Goal: Transaction & Acquisition: Obtain resource

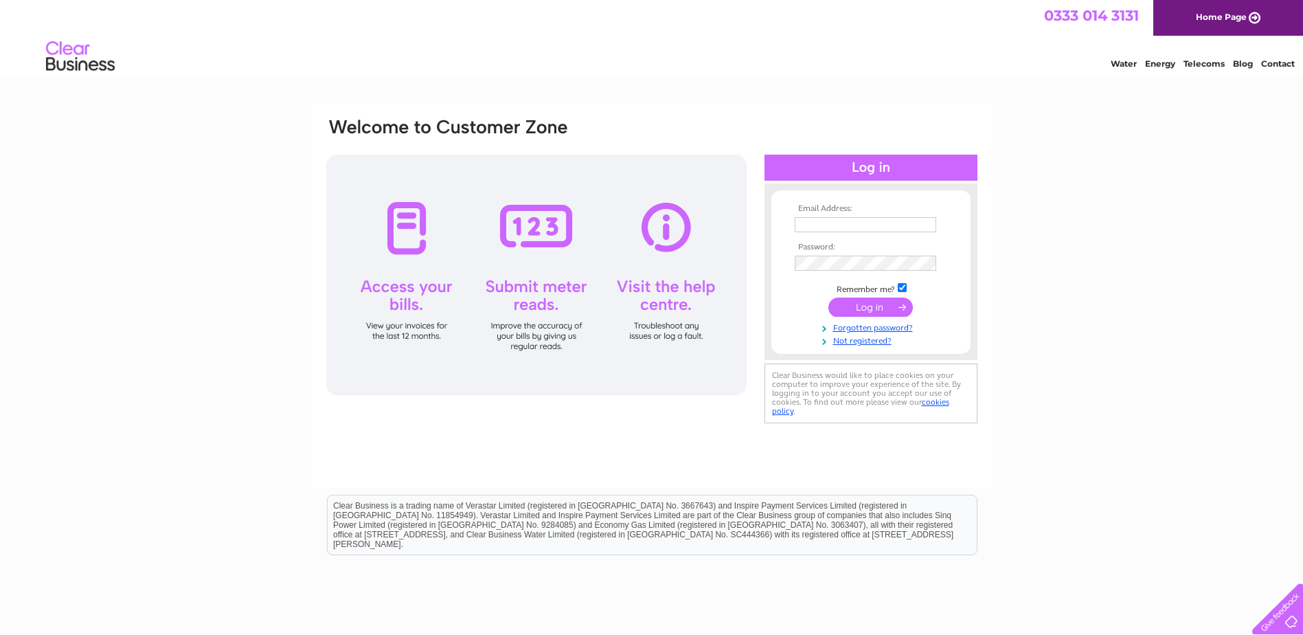
type input "bernard.dwyer@polariscommunity.co.uk"
click at [859, 303] on input "submit" at bounding box center [870, 306] width 84 height 19
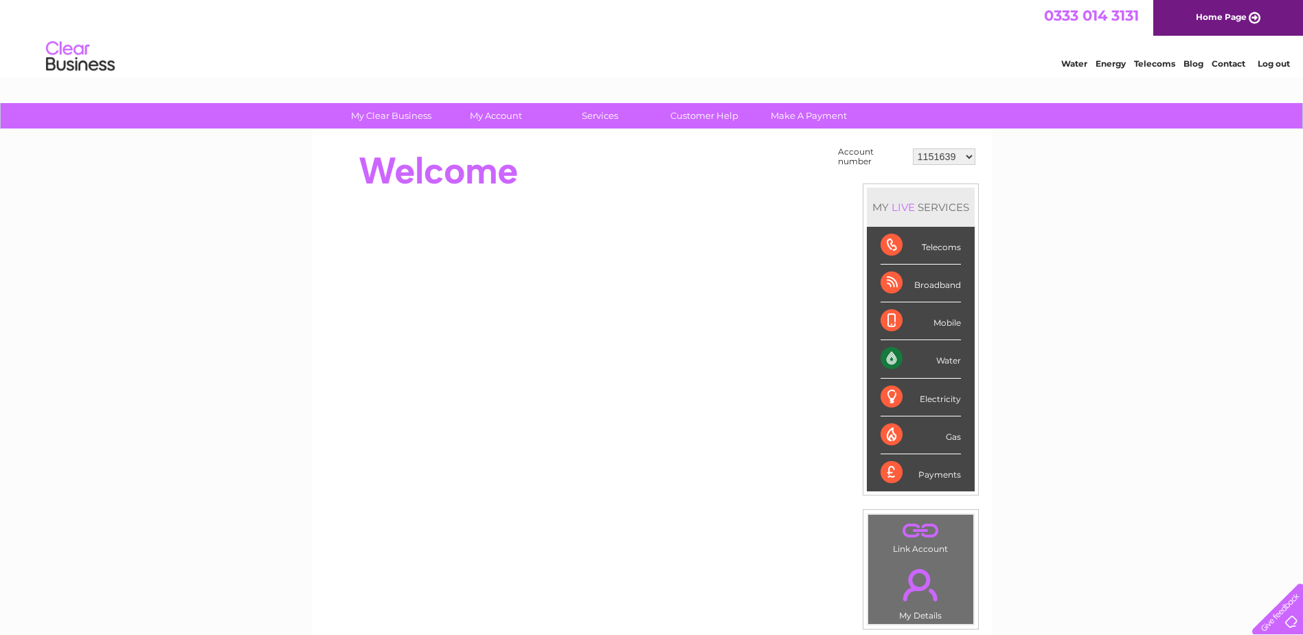
click at [932, 165] on td "1151639 30279528 30279557 30279562 30279649 30279674 30279818 30279819 30279821…" at bounding box center [943, 157] width 69 height 26
click at [939, 154] on select "1151639 30279528 30279557 30279562 30279649 30279674 30279818 30279819 30279821…" at bounding box center [944, 156] width 63 height 16
click at [507, 119] on link "My Account" at bounding box center [495, 115] width 113 height 25
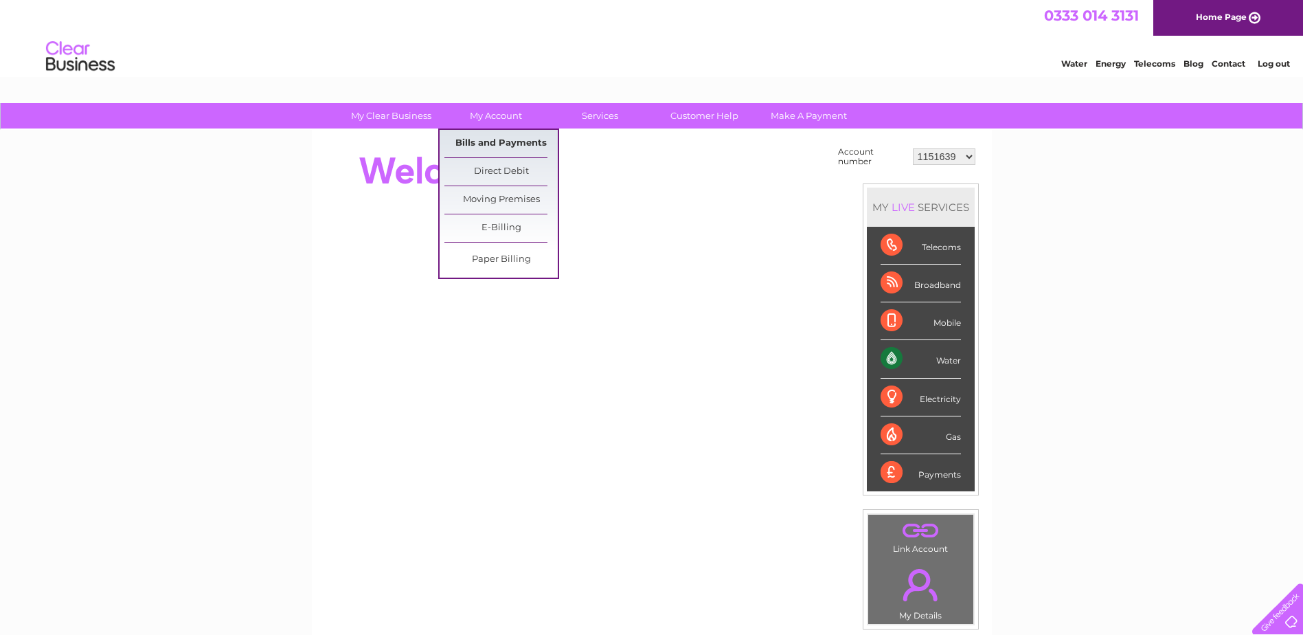
click at [499, 152] on link "Bills and Payments" at bounding box center [500, 143] width 113 height 27
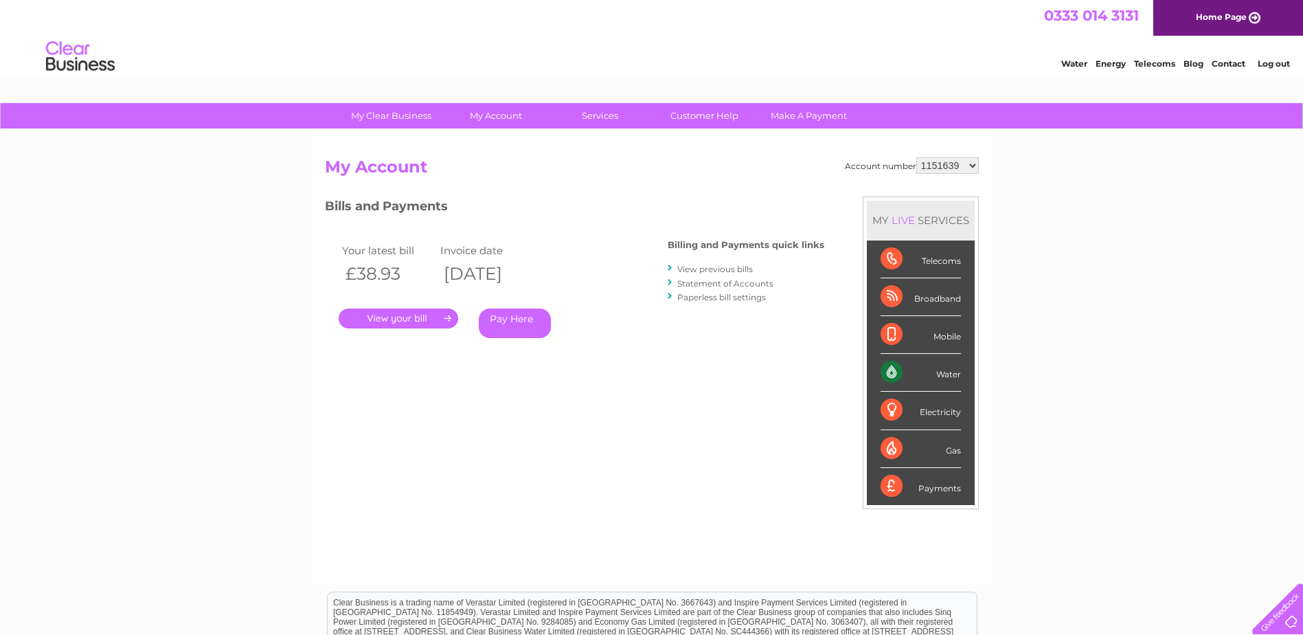
click at [966, 168] on select "1151639 30279528 30279557 30279562 30279649 30279674 30279818 30279819 30279821…" at bounding box center [947, 165] width 63 height 16
select select "30283784"
click at [916, 157] on select "1151639 30279528 30279557 30279562 30279649 30279674 30279818 30279819 30279821…" at bounding box center [947, 165] width 63 height 16
click at [410, 326] on link "." at bounding box center [399, 318] width 120 height 20
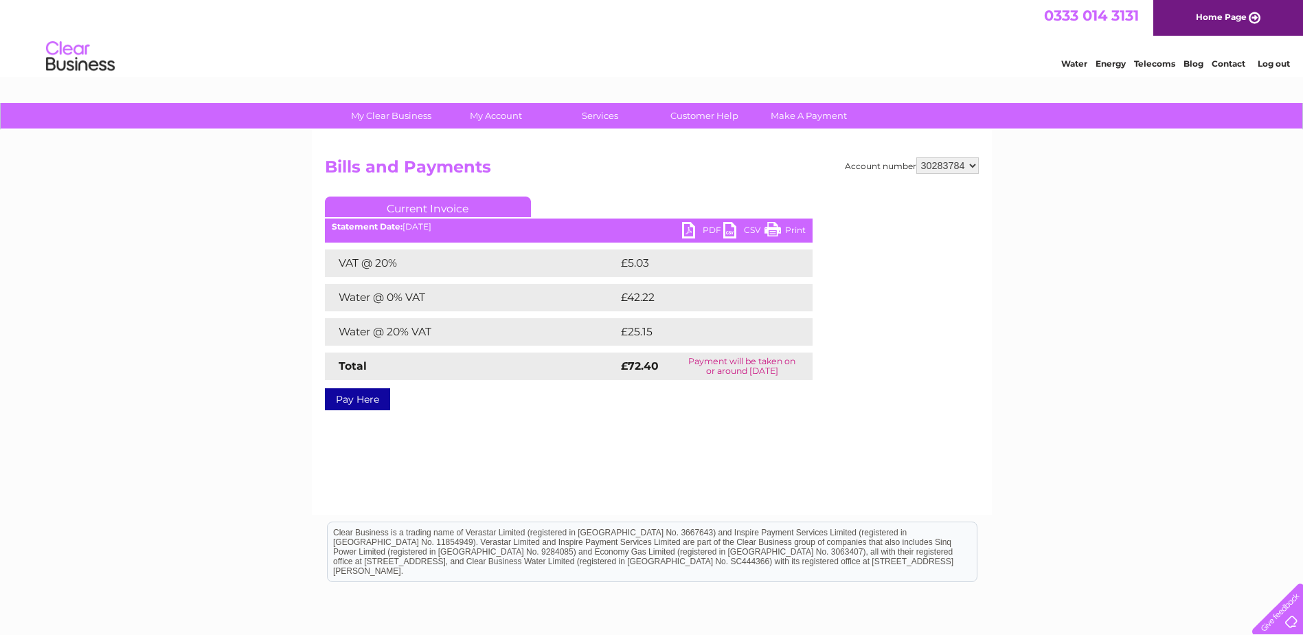
click at [694, 229] on link "PDF" at bounding box center [702, 232] width 41 height 20
click at [937, 172] on select "1151639 30279528 30279557 30279562 30279649 30279674 30279818 30279819 30279821…" at bounding box center [947, 165] width 63 height 16
select select "30279837"
click at [916, 157] on select "1151639 30279528 30279557 30279562 30279649 30279674 30279818 30279819 30279821…" at bounding box center [947, 165] width 63 height 16
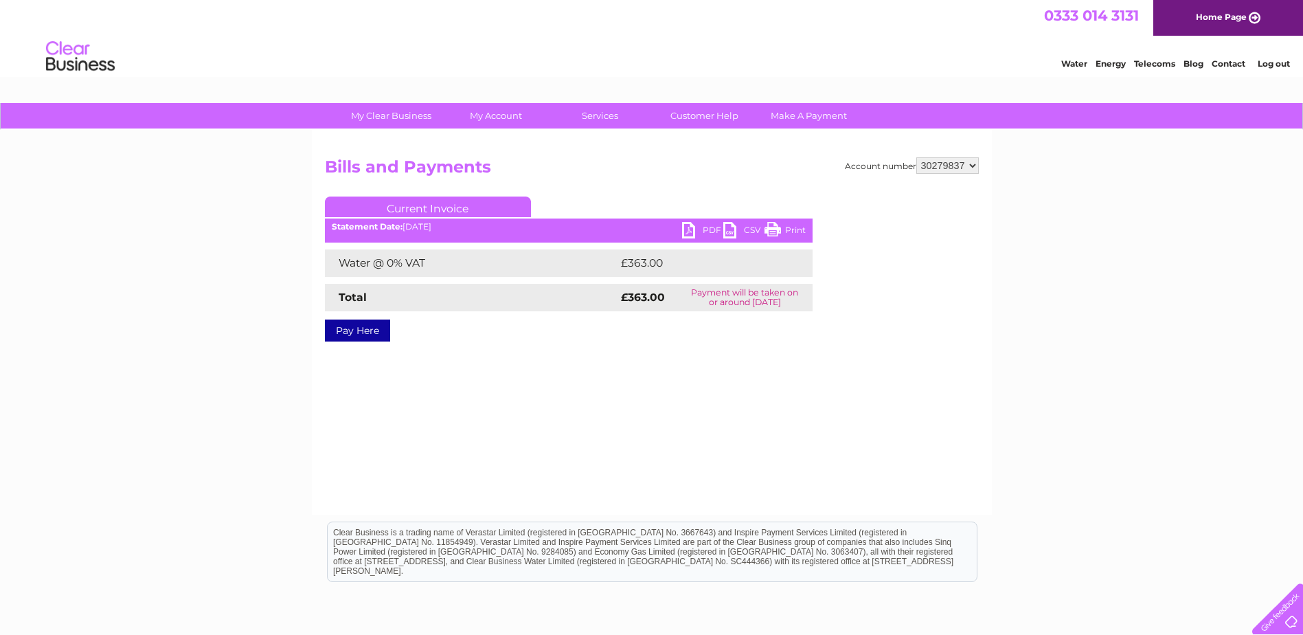
click at [694, 227] on link "PDF" at bounding box center [702, 232] width 41 height 20
click at [947, 174] on h2 "Bills and Payments" at bounding box center [652, 170] width 654 height 26
click at [953, 170] on select "1151639 30279528 30279557 30279562 30279649 30279674 30279818 30279819 30279821…" at bounding box center [947, 165] width 63 height 16
select select "30279895"
click at [916, 157] on select "1151639 30279528 30279557 30279562 30279649 30279674 30279818 30279819 30279821…" at bounding box center [947, 165] width 63 height 16
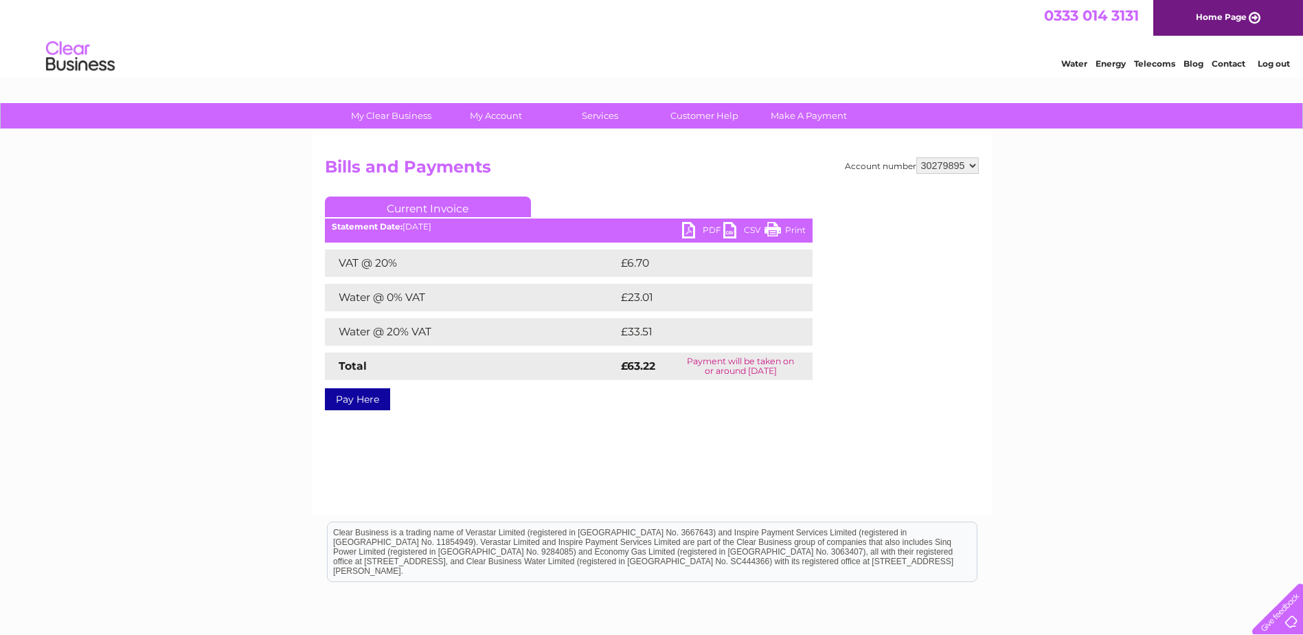
click at [690, 228] on link "PDF" at bounding box center [702, 232] width 41 height 20
click at [949, 168] on select "1151639 30279528 30279557 30279562 30279649 30279674 30279818 30279819 30279821…" at bounding box center [947, 165] width 63 height 16
select select "30279818"
click at [916, 157] on select "1151639 30279528 30279557 30279562 30279649 30279674 30279818 30279819 30279821…" at bounding box center [947, 165] width 63 height 16
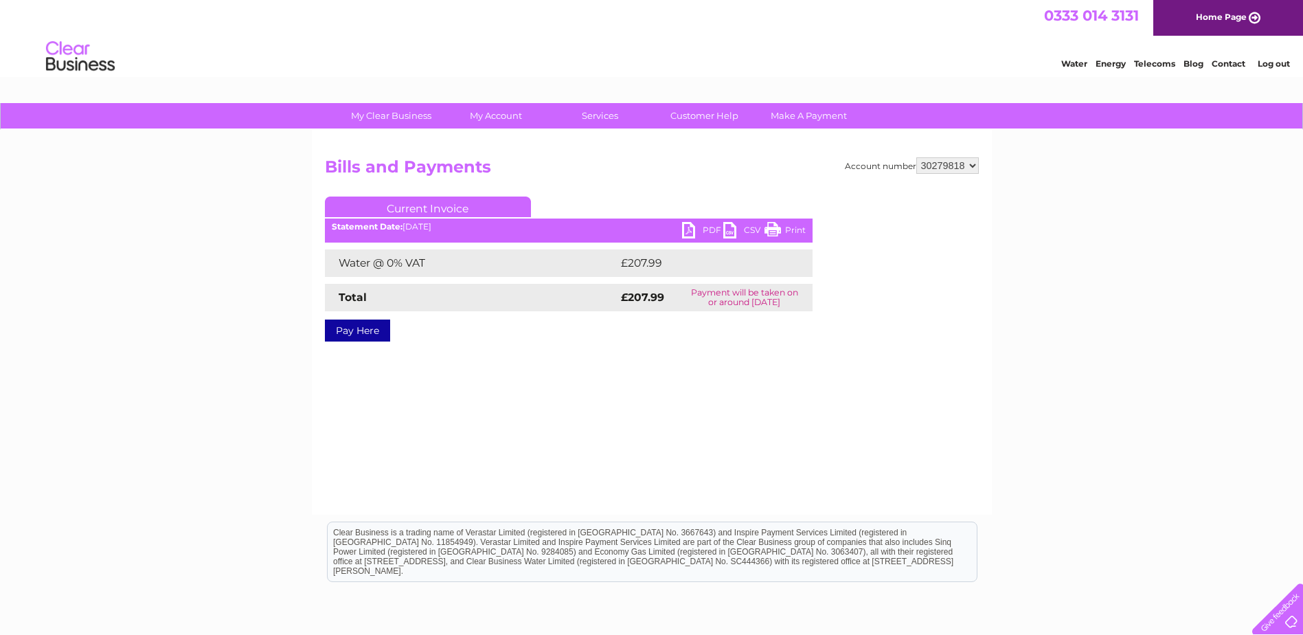
click at [703, 234] on link "PDF" at bounding box center [702, 232] width 41 height 20
click at [953, 166] on select "1151639 30279528 30279557 30279562 30279649 30279674 30279818 30279819 30279821…" at bounding box center [947, 165] width 63 height 16
select select "30279649"
click at [916, 157] on select "1151639 30279528 30279557 30279562 30279649 30279674 30279818 30279819 30279821…" at bounding box center [947, 165] width 63 height 16
click at [695, 232] on link "PDF" at bounding box center [702, 232] width 41 height 20
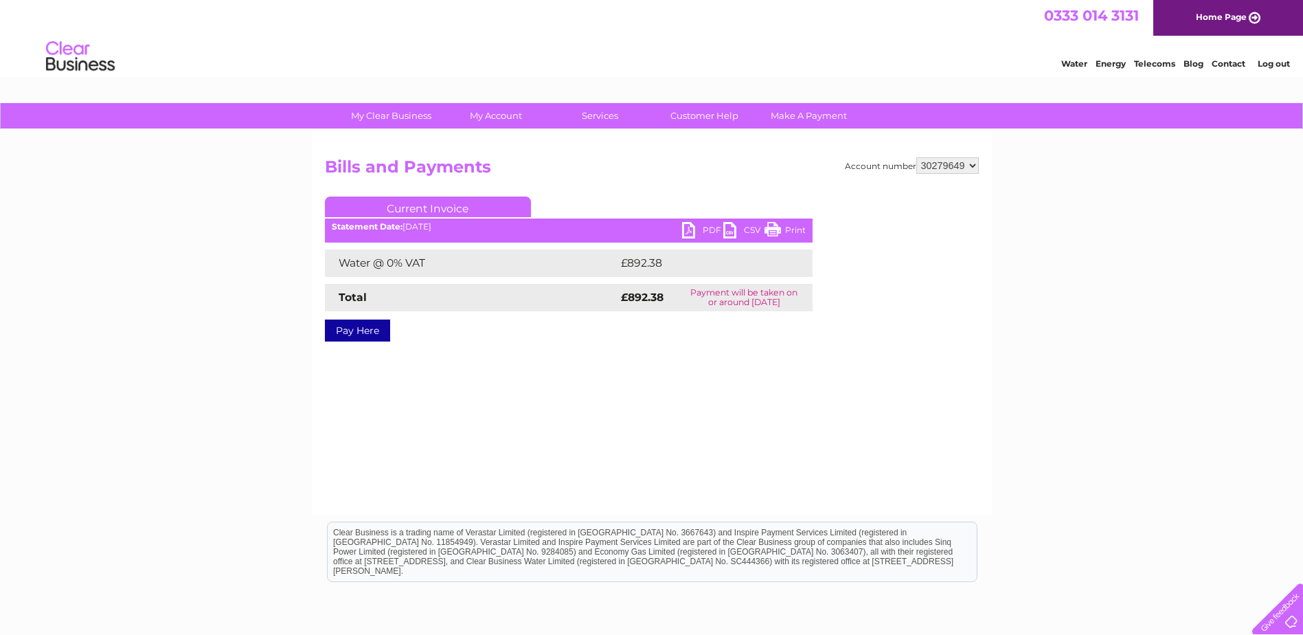
click at [949, 170] on select "1151639 30279528 30279557 30279562 30279649 30279674 30279818 30279819 30279821…" at bounding box center [947, 165] width 63 height 16
select select "30279840"
click at [916, 157] on select "1151639 30279528 30279557 30279562 30279649 30279674 30279818 30279819 30279821…" at bounding box center [947, 165] width 63 height 16
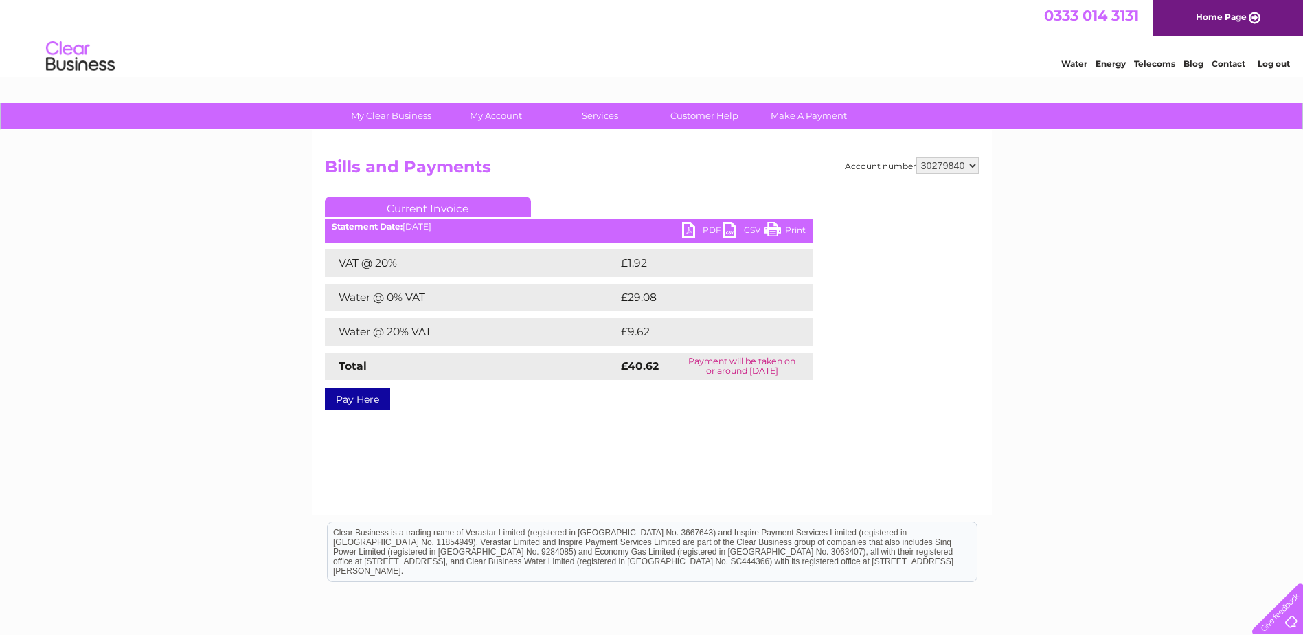
click at [707, 224] on link "PDF" at bounding box center [702, 232] width 41 height 20
click at [951, 164] on select "1151639 30279528 30279557 30279562 30279649 30279674 30279818 30279819 30279821…" at bounding box center [947, 165] width 63 height 16
select select "30279674"
click at [916, 157] on select "1151639 30279528 30279557 30279562 30279649 30279674 30279818 30279819 30279821…" at bounding box center [947, 165] width 63 height 16
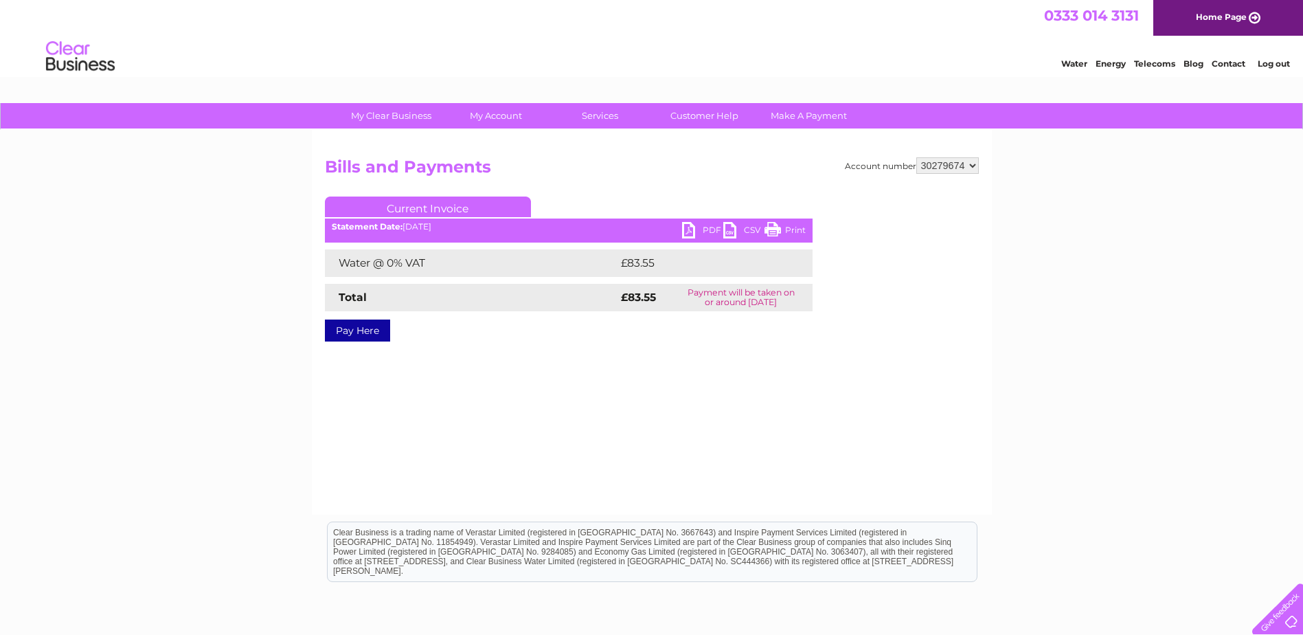
click at [683, 227] on link "PDF" at bounding box center [702, 232] width 41 height 20
click at [935, 170] on select "1151639 30279528 30279557 30279562 30279649 30279674 30279818 30279819 30279821…" at bounding box center [947, 165] width 63 height 16
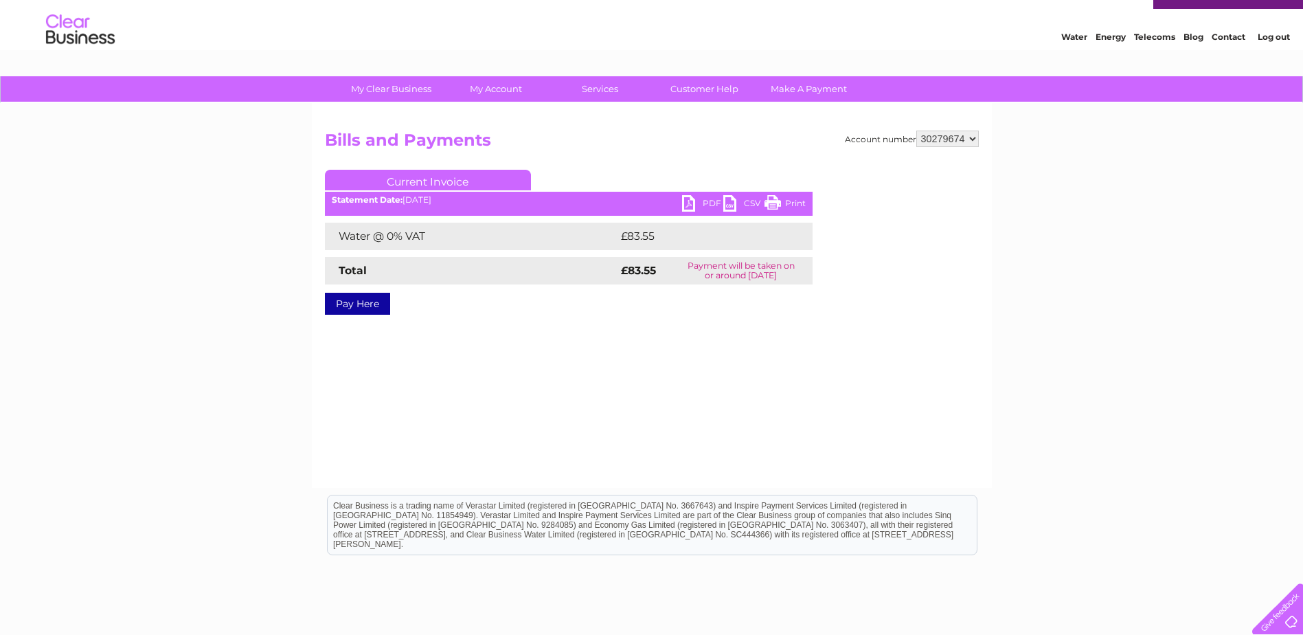
scroll to position [69, 0]
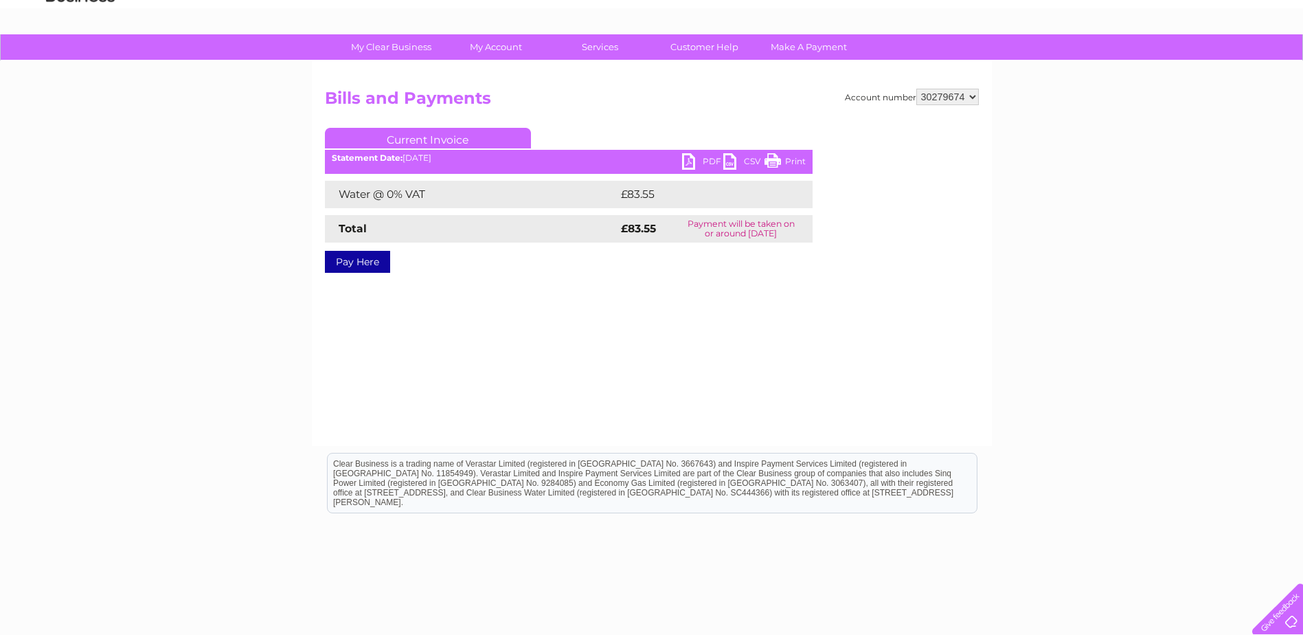
click at [960, 93] on select "1151639 30279528 30279557 30279562 30279649 30279674 30279818 30279819 30279821…" at bounding box center [947, 97] width 63 height 16
click at [916, 89] on select "1151639 30279528 30279557 30279562 30279649 30279674 30279818 30279819 30279821…" at bounding box center [947, 97] width 63 height 16
click at [688, 160] on link "PDF" at bounding box center [702, 163] width 41 height 20
click at [936, 94] on select "1151639 30279528 30279557 30279562 30279649 30279674 30279818 30279819 30279821…" at bounding box center [947, 97] width 63 height 16
select select "30279833"
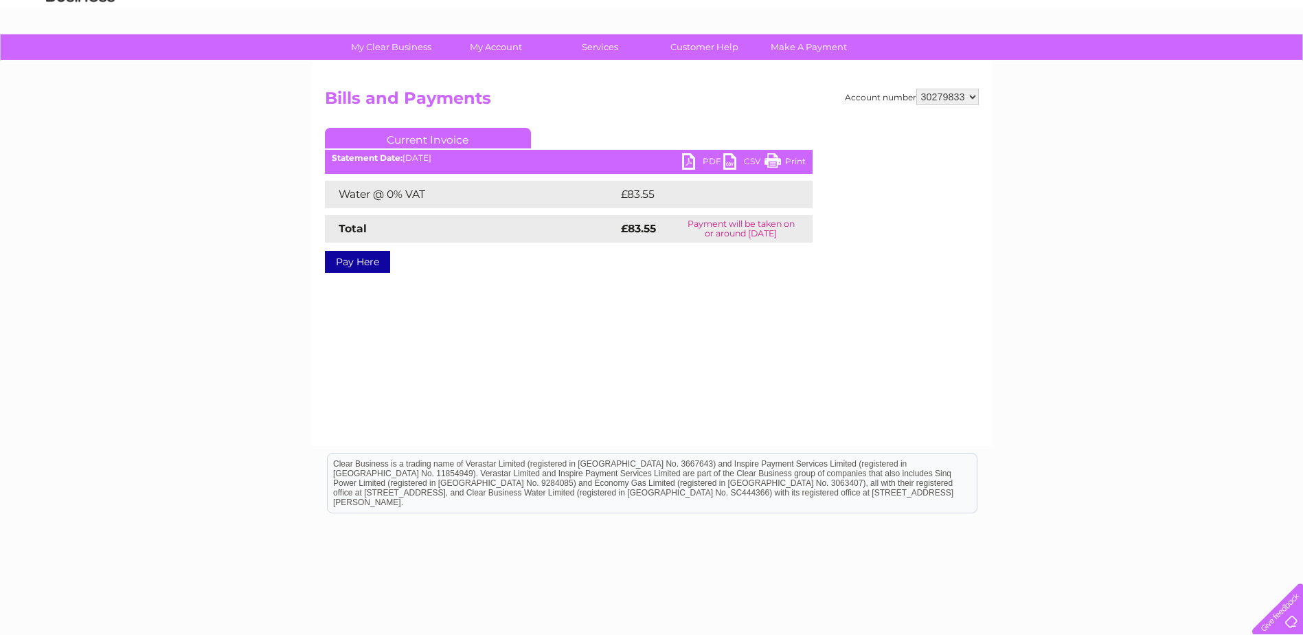
click at [916, 89] on select "1151639 30279528 30279557 30279562 30279649 30279674 30279818 30279819 30279821…" at bounding box center [947, 97] width 63 height 16
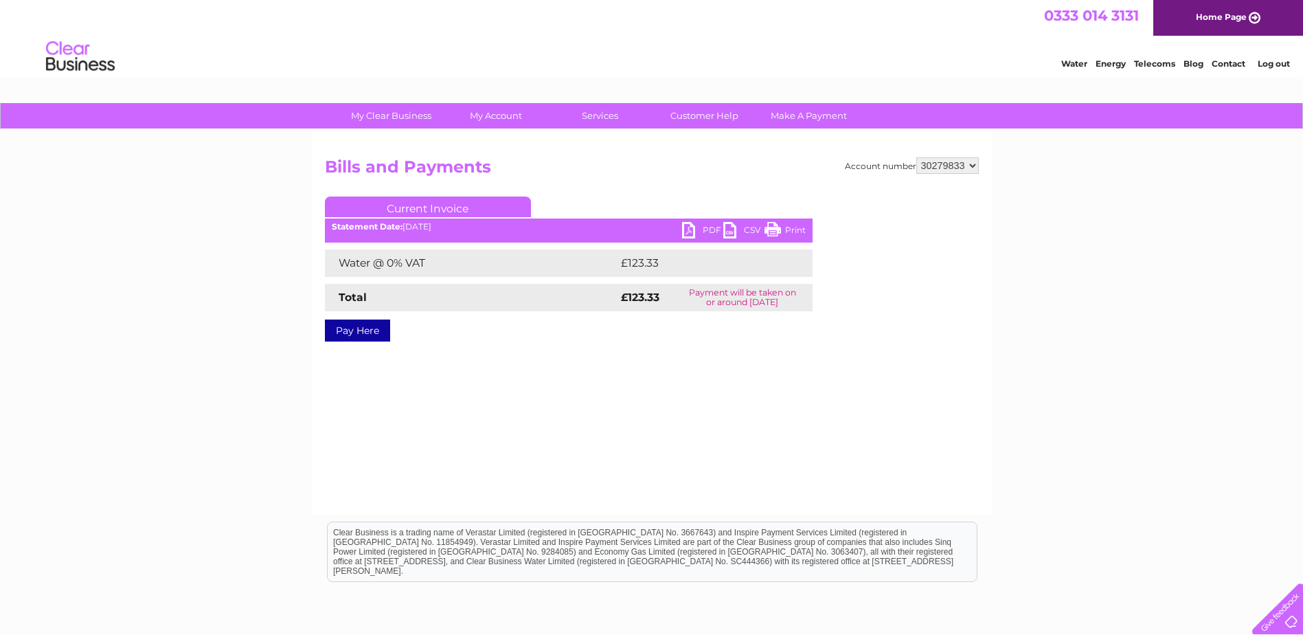
click at [690, 233] on link "PDF" at bounding box center [702, 232] width 41 height 20
click at [941, 161] on select "1151639 30279528 30279557 30279562 30279649 30279674 30279818 30279819 30279821…" at bounding box center [947, 165] width 63 height 16
select select "1151639"
click at [916, 157] on select "1151639 30279528 30279557 30279562 30279649 30279674 30279818 30279819 30279821…" at bounding box center [947, 165] width 63 height 16
click at [701, 226] on link "PDF" at bounding box center [702, 232] width 41 height 20
